Goal: Communication & Community: Answer question/provide support

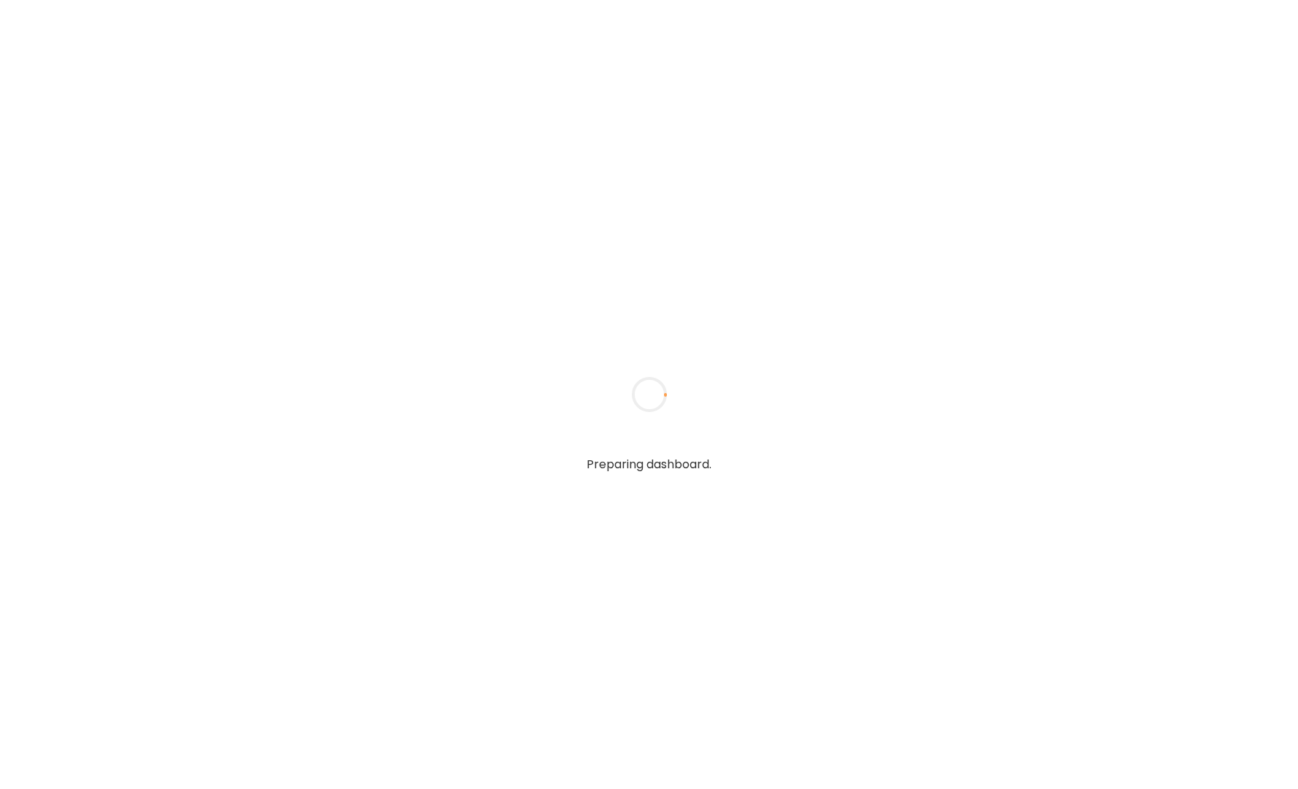
type textarea "**********"
type input "**********"
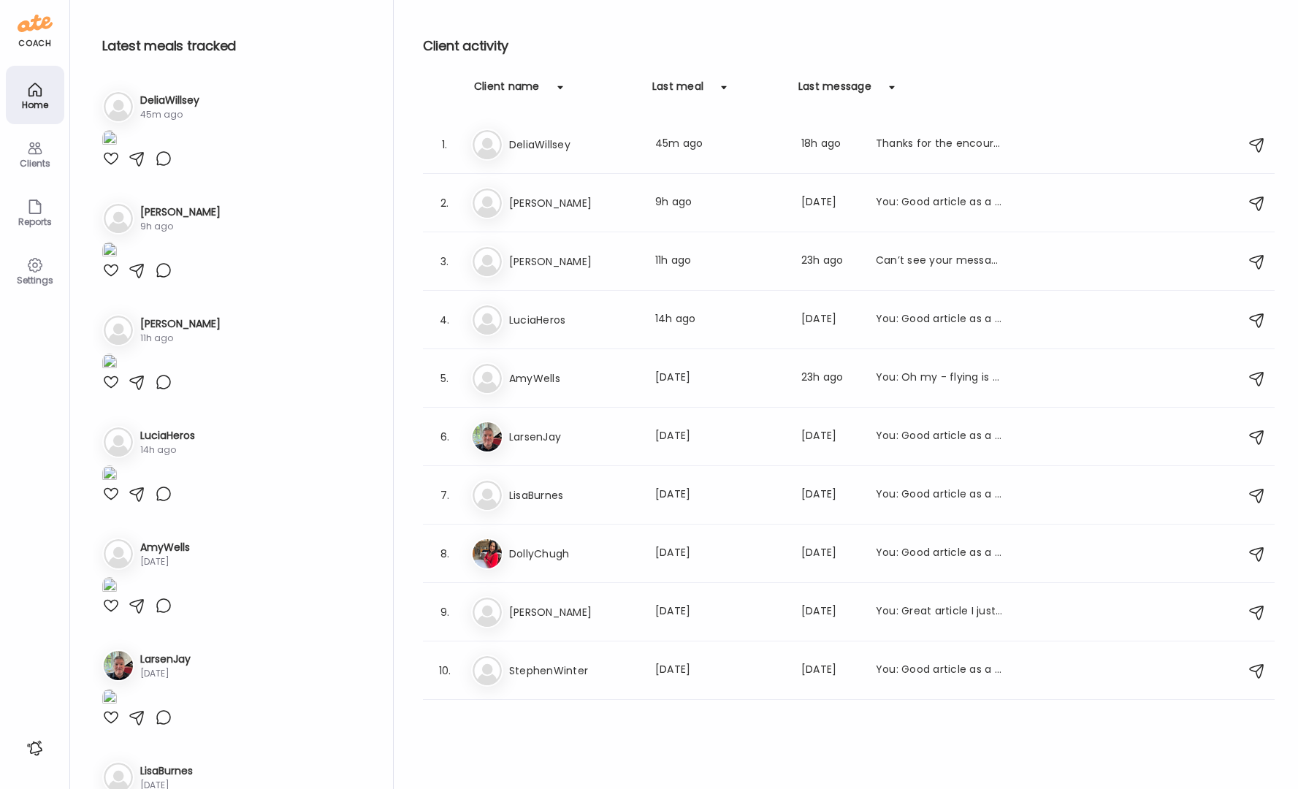
type input "**********"
click at [110, 167] on div at bounding box center [111, 159] width 18 height 18
click at [42, 164] on div "Clients" at bounding box center [35, 162] width 53 height 9
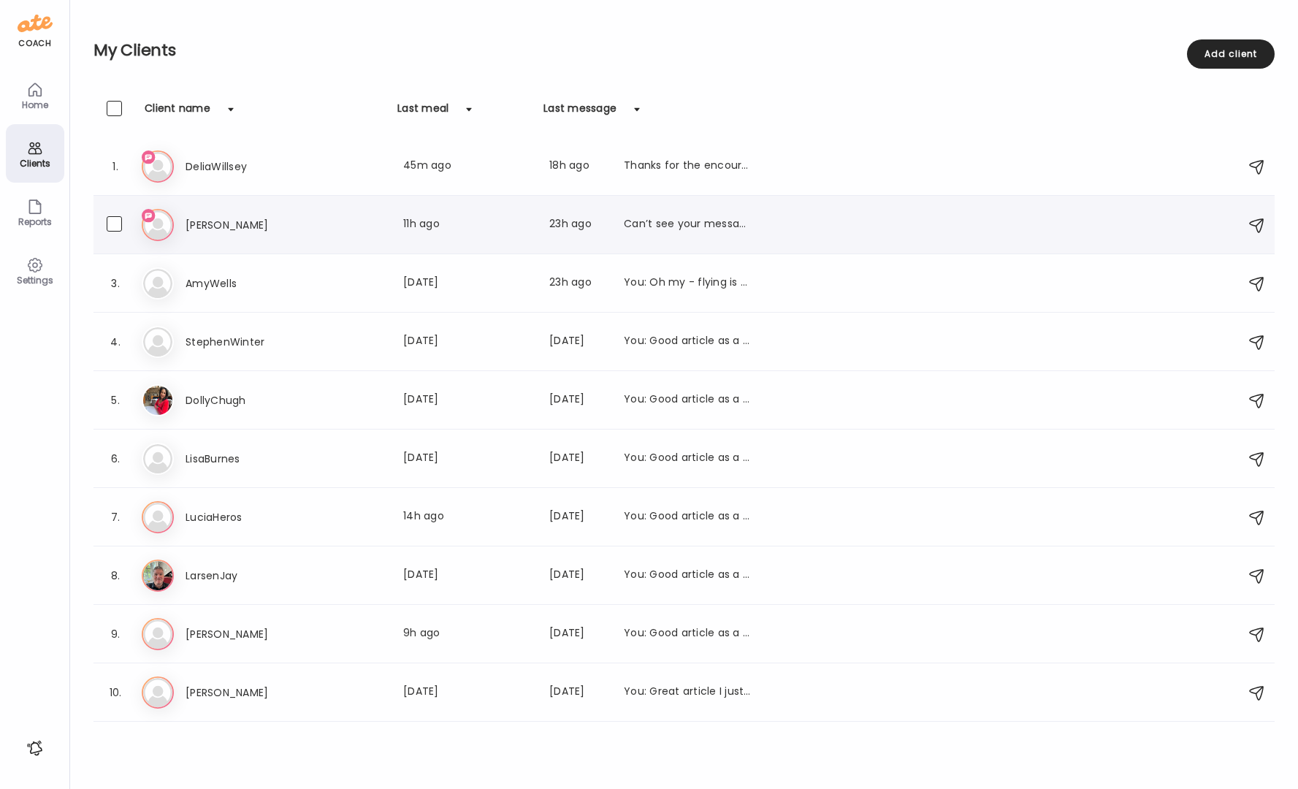
click at [724, 227] on div "Can’t see your messages" at bounding box center [688, 225] width 129 height 18
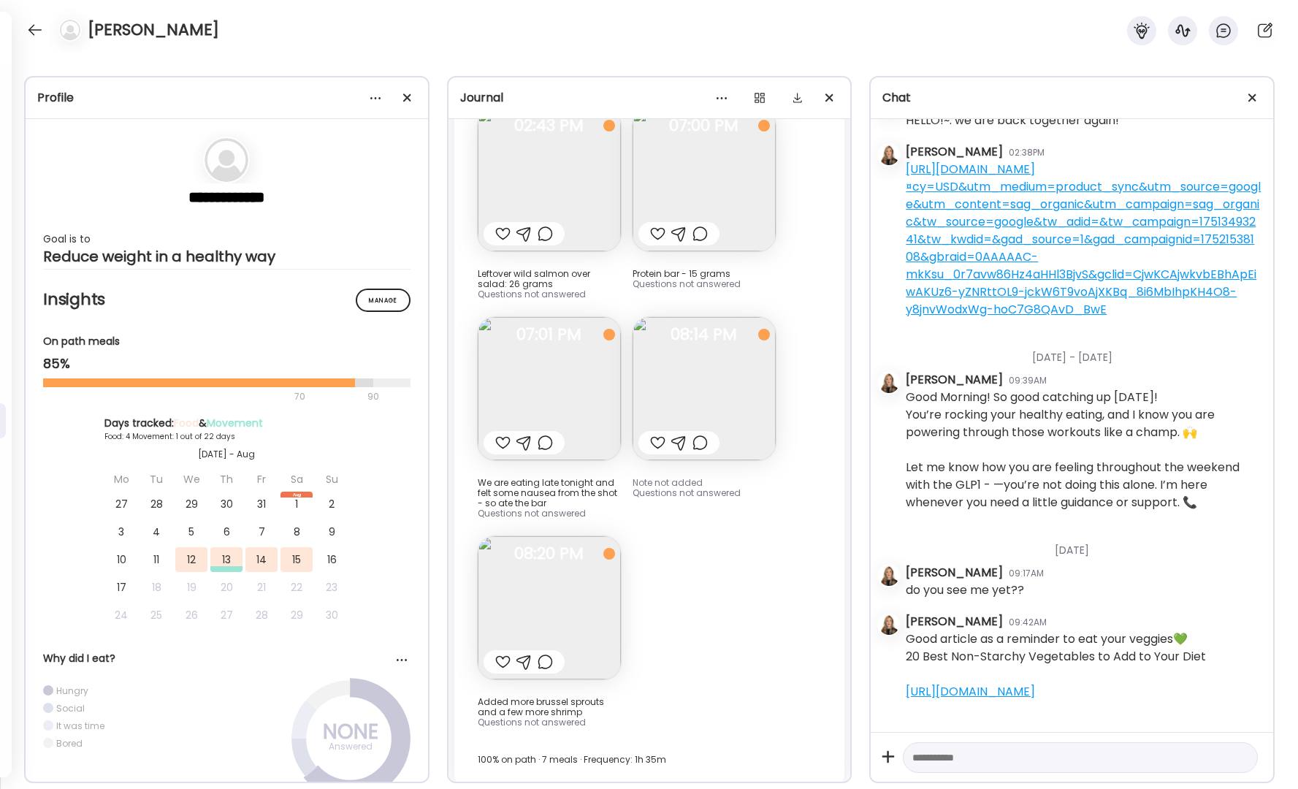
scroll to position [118, 0]
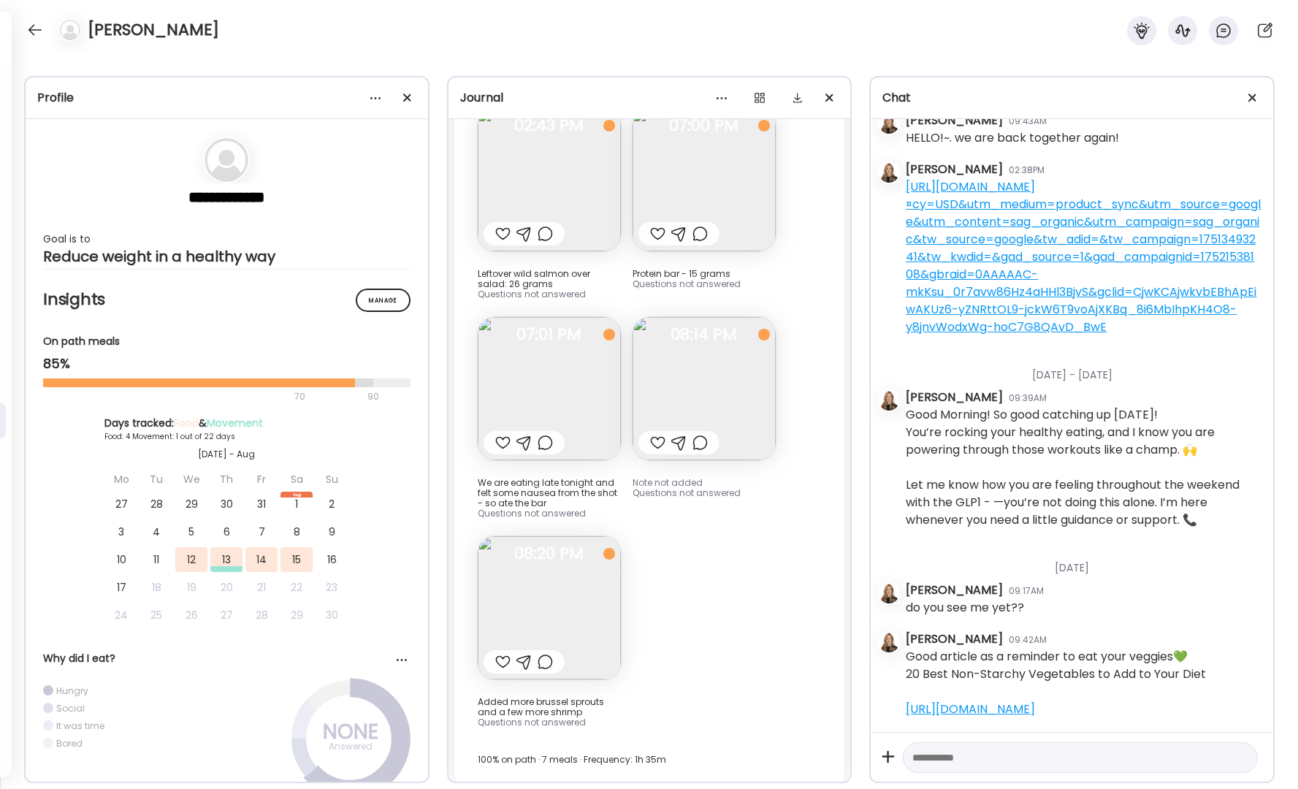
click at [499, 653] on div at bounding box center [502, 662] width 15 height 18
click at [505, 434] on div at bounding box center [502, 443] width 15 height 18
click at [656, 434] on div at bounding box center [657, 443] width 15 height 18
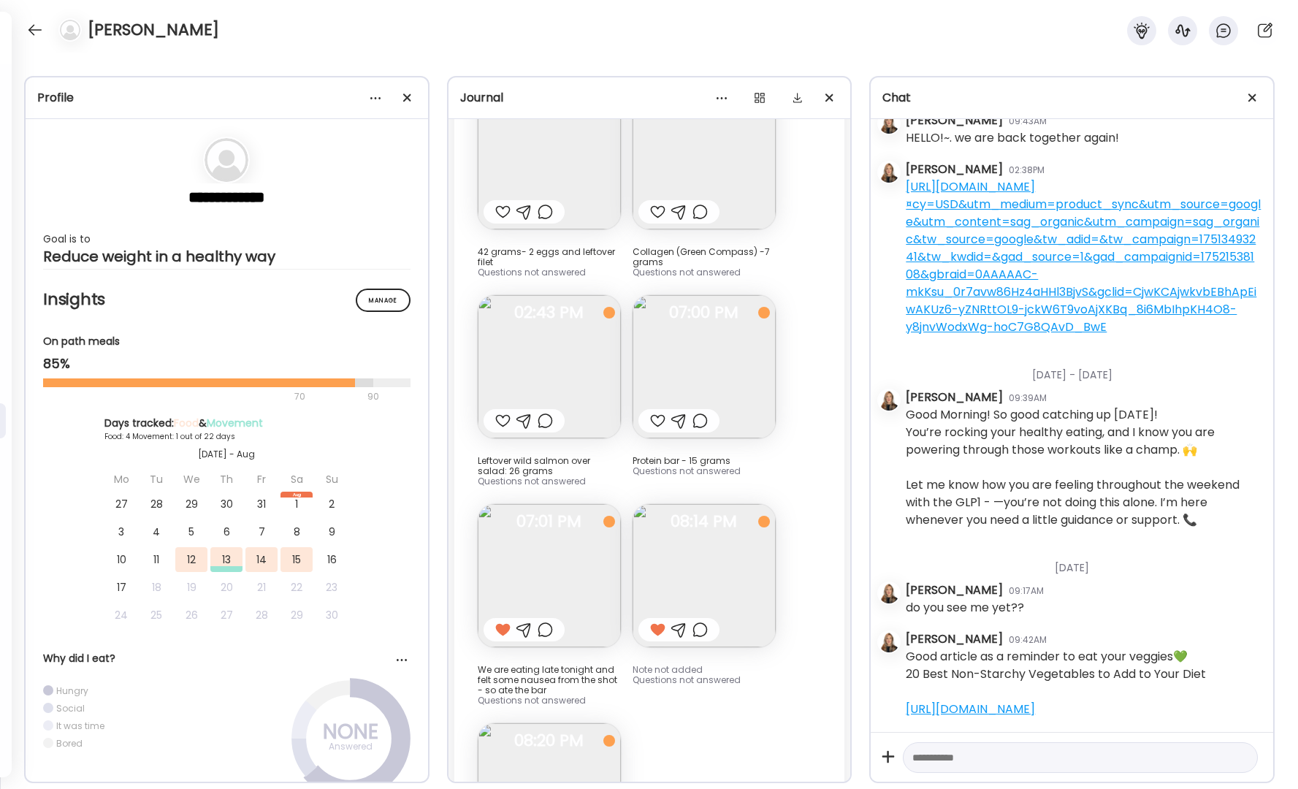
scroll to position [3152, 0]
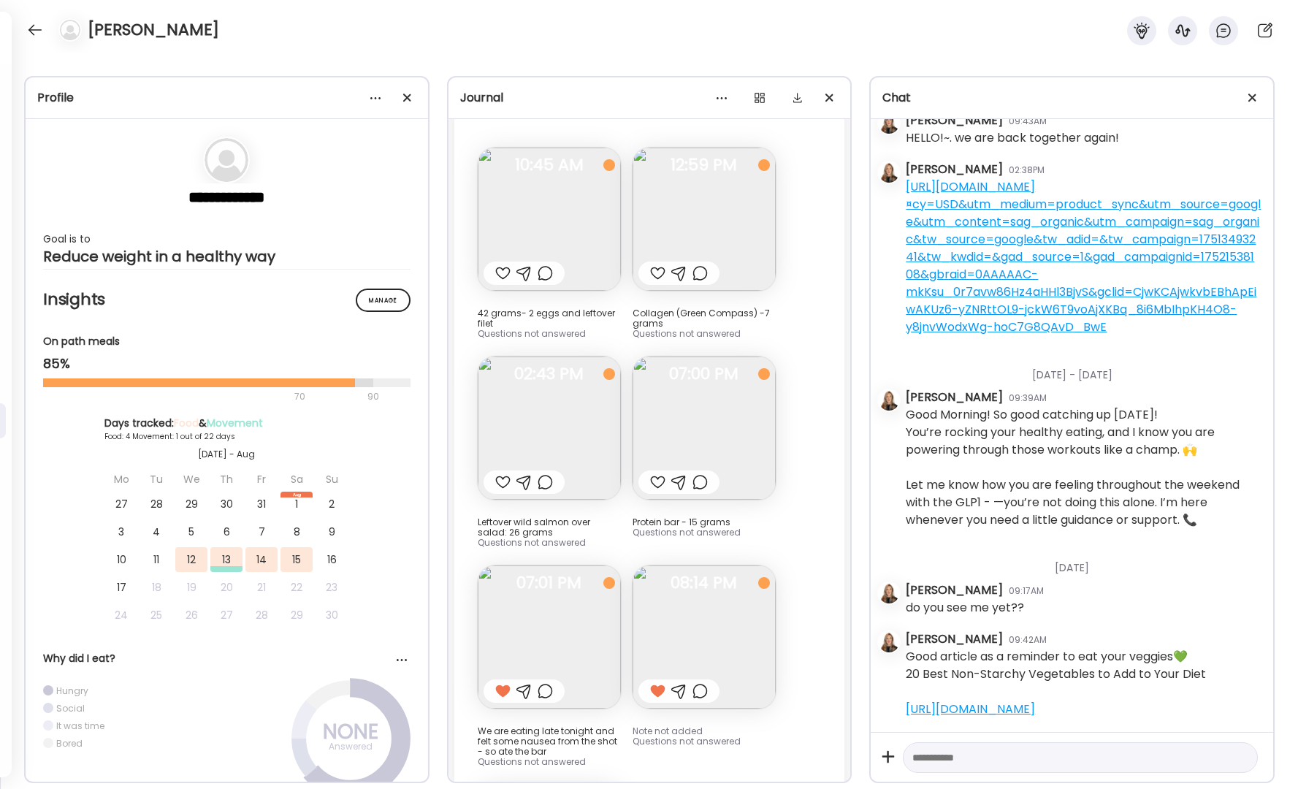
click at [502, 473] on div at bounding box center [502, 482] width 15 height 18
click at [656, 477] on div at bounding box center [657, 482] width 15 height 18
click at [659, 264] on div at bounding box center [657, 273] width 15 height 18
click at [502, 264] on div at bounding box center [502, 273] width 15 height 18
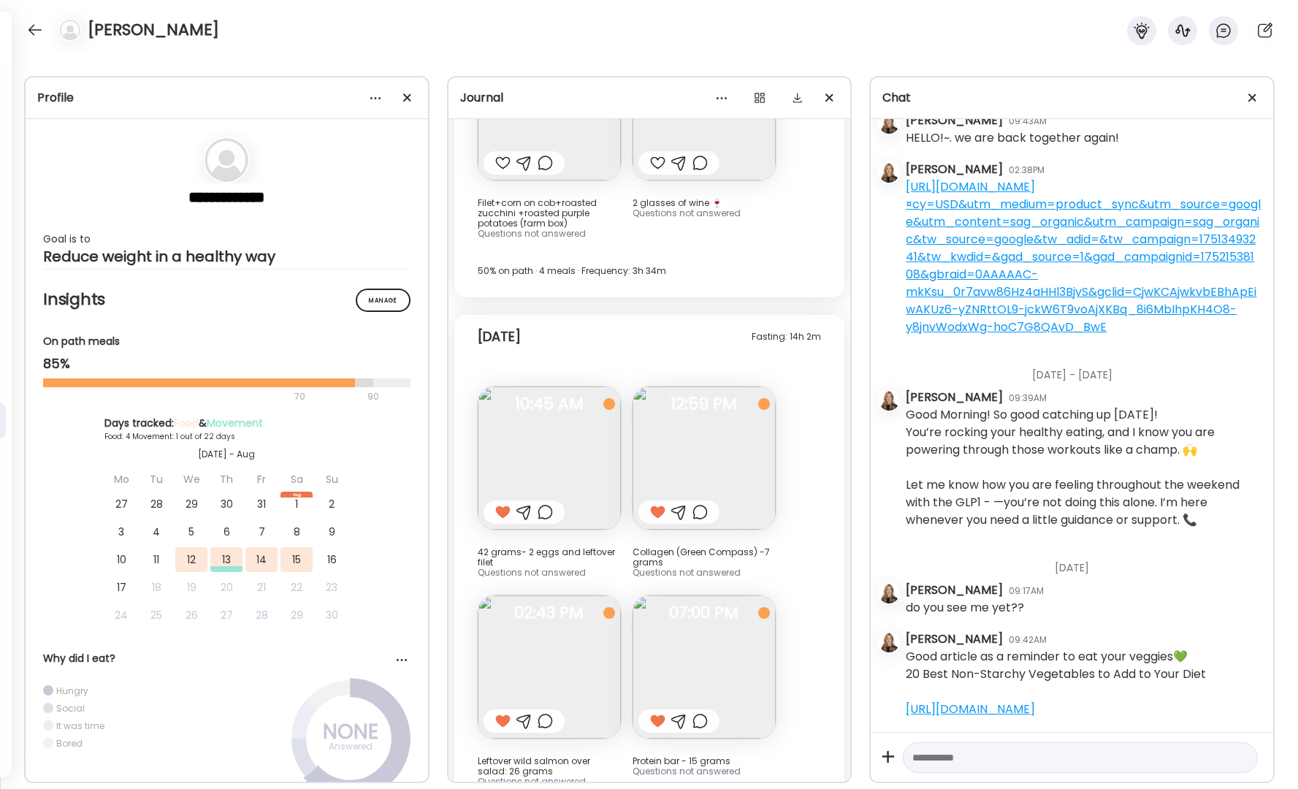
scroll to position [3400, 0]
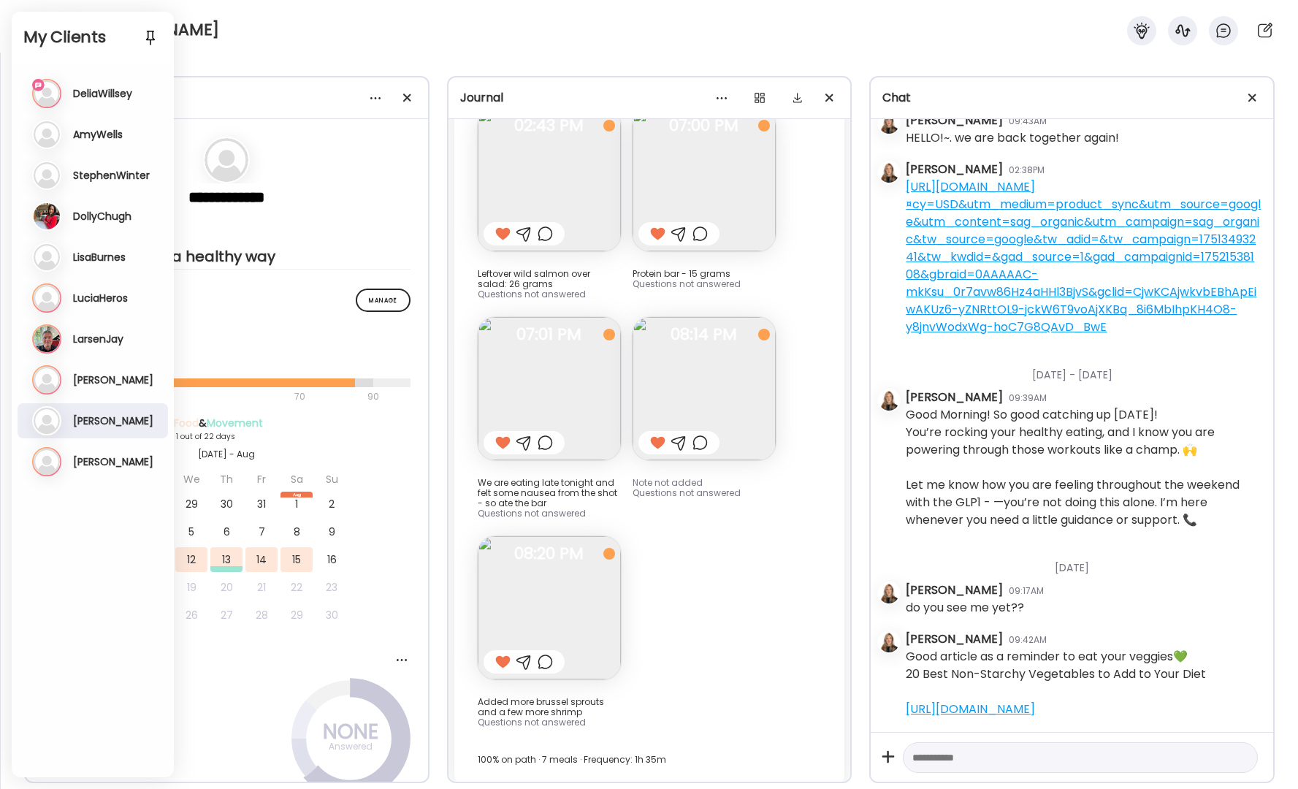
click at [85, 93] on h3 "DeliaWillsey" at bounding box center [102, 93] width 59 height 13
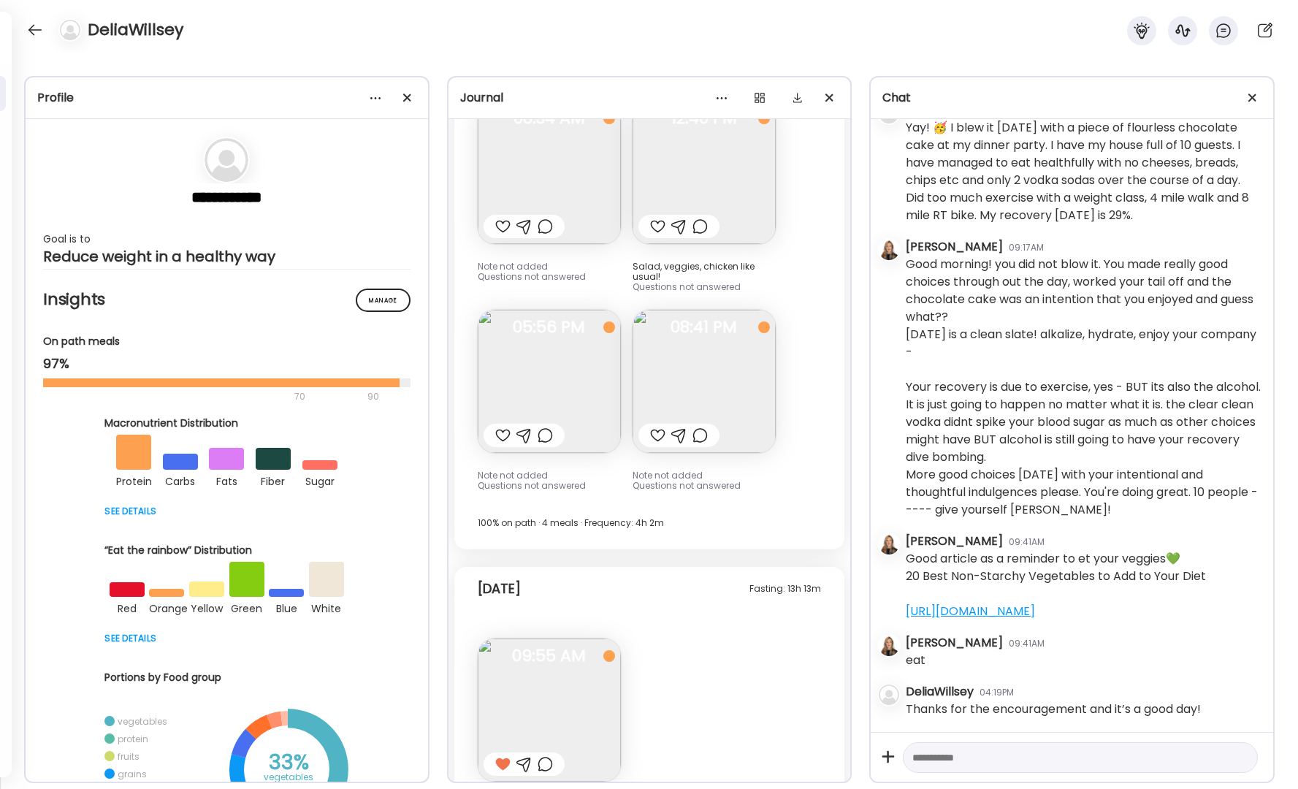
scroll to position [13686, 0]
